Goal: Information Seeking & Learning: Understand process/instructions

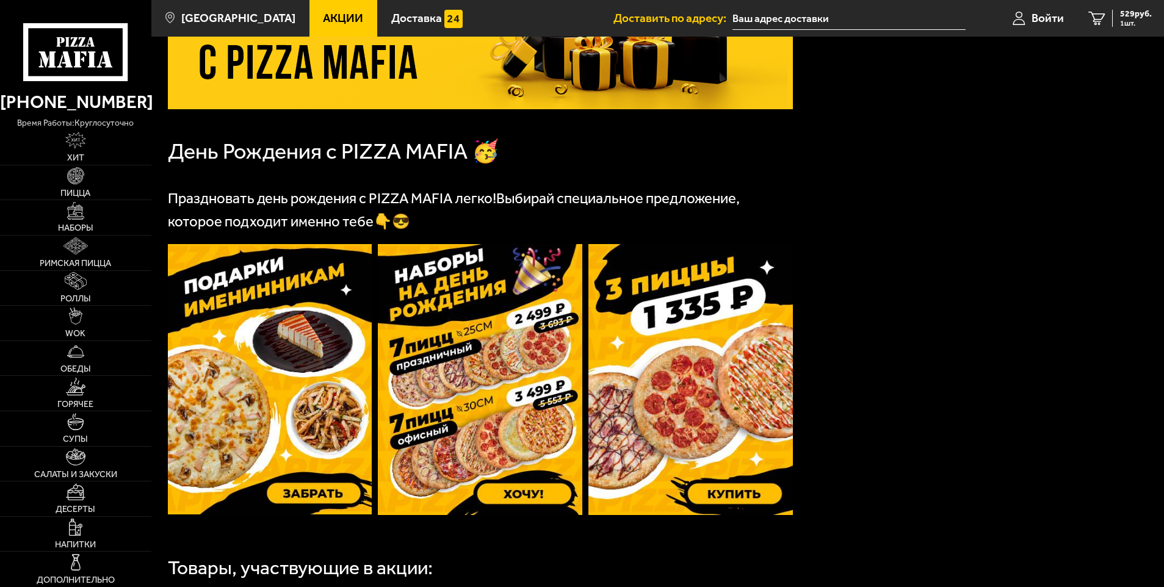
scroll to position [183, 0]
drag, startPoint x: 336, startPoint y: 16, endPoint x: 372, endPoint y: 73, distance: 66.4
click at [336, 16] on span "Акции" at bounding box center [343, 18] width 40 height 12
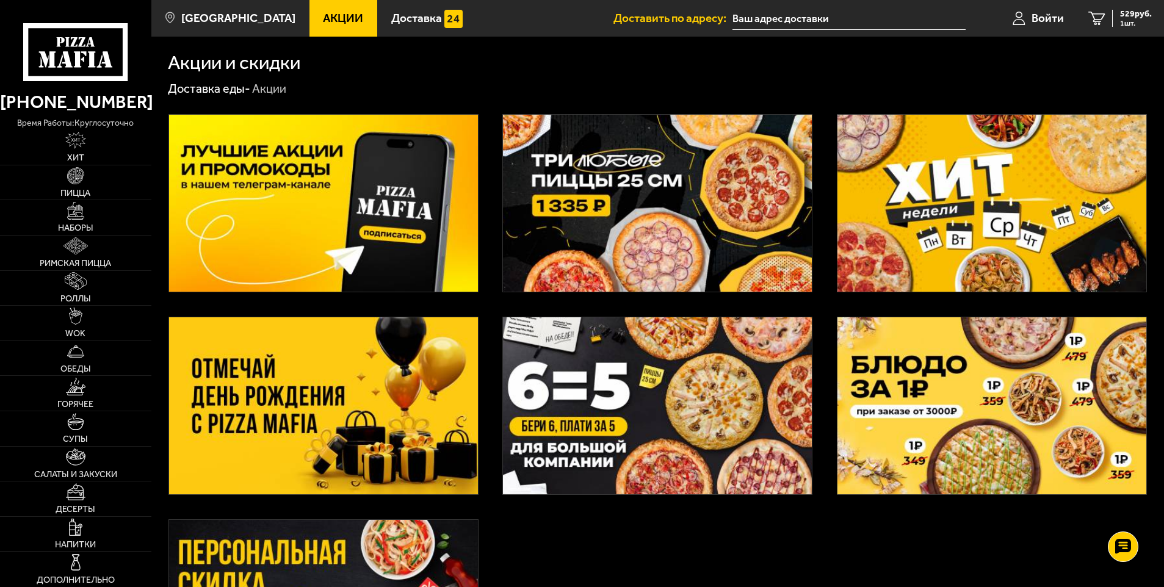
click at [969, 414] on img at bounding box center [992, 405] width 309 height 177
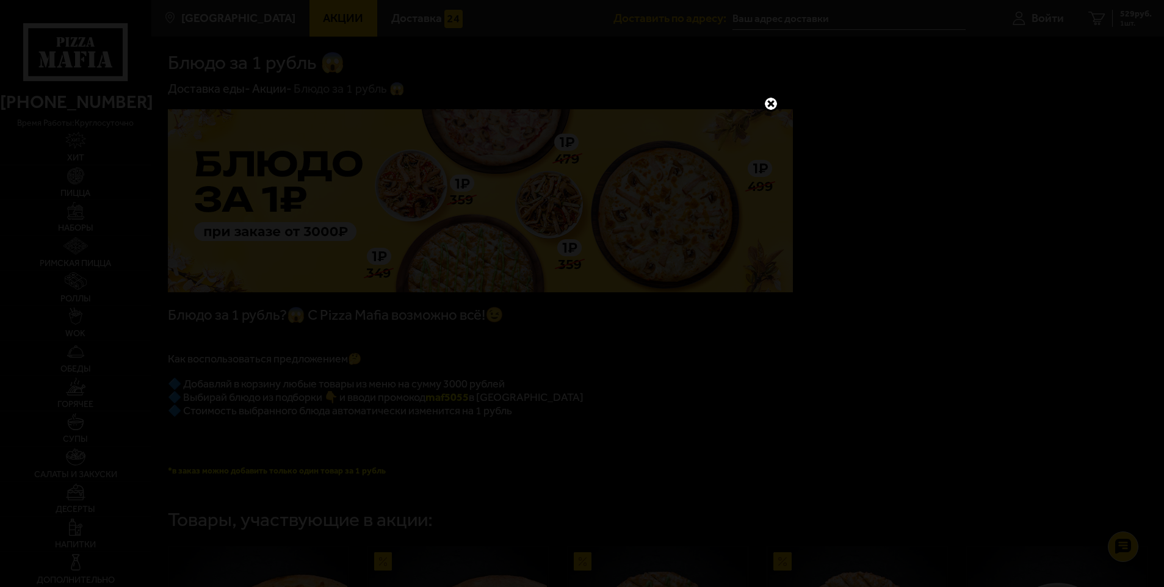
drag, startPoint x: 772, startPoint y: 95, endPoint x: 627, endPoint y: 104, distance: 145.5
click at [765, 96] on link at bounding box center [771, 104] width 16 height 16
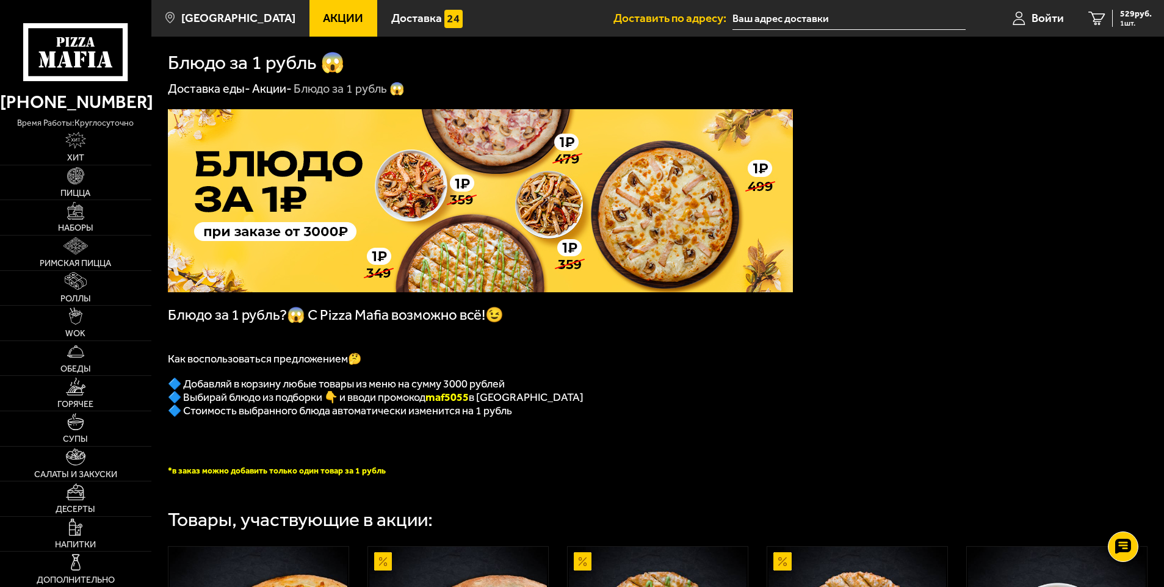
click at [346, 16] on link "Акции" at bounding box center [343, 18] width 68 height 37
